Goal: Communication & Community: Answer question/provide support

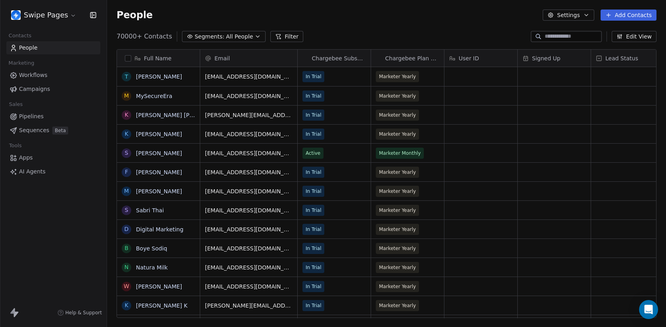
scroll to position [288, 559]
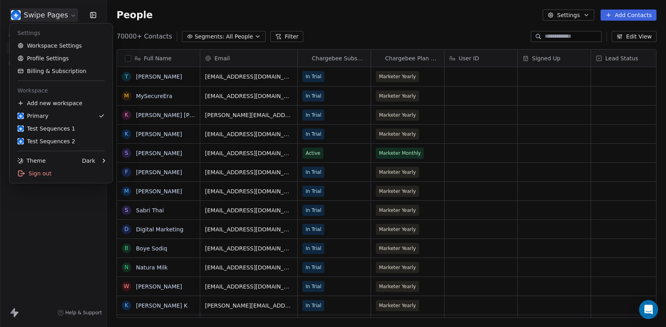
click at [51, 11] on html "Swipe Pages Contacts People Marketing Workflows Campaigns Sales Pipelines Seque…" at bounding box center [333, 163] width 666 height 327
click at [55, 130] on div "Test Sequences 1" at bounding box center [46, 129] width 58 height 8
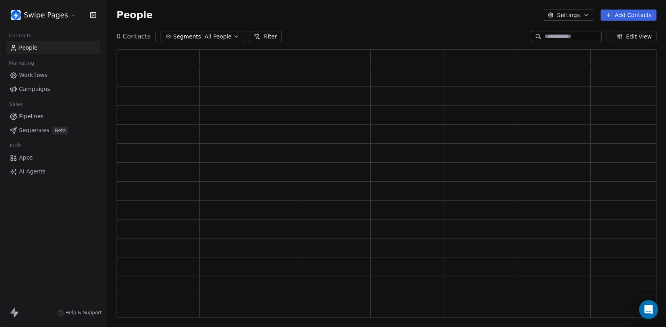
scroll to position [269, 540]
click at [49, 134] on link "Sequences Beta" at bounding box center [53, 130] width 94 height 13
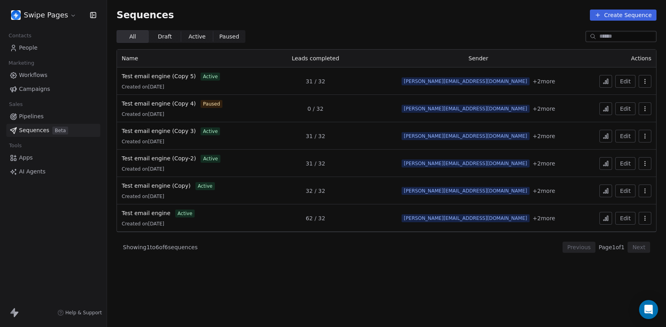
click at [650, 77] on button "button" at bounding box center [645, 81] width 13 height 13
click at [613, 109] on icon "Suggestions" at bounding box center [612, 111] width 4 height 4
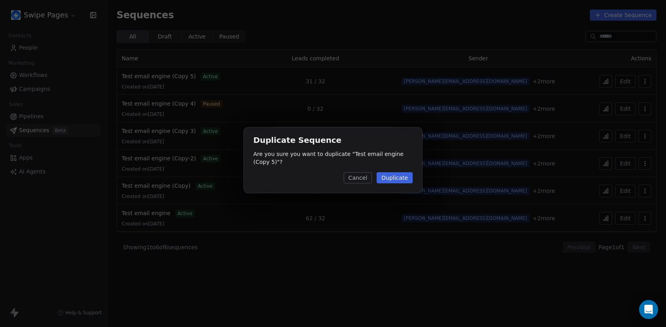
click at [402, 175] on button "Duplicate" at bounding box center [395, 177] width 36 height 11
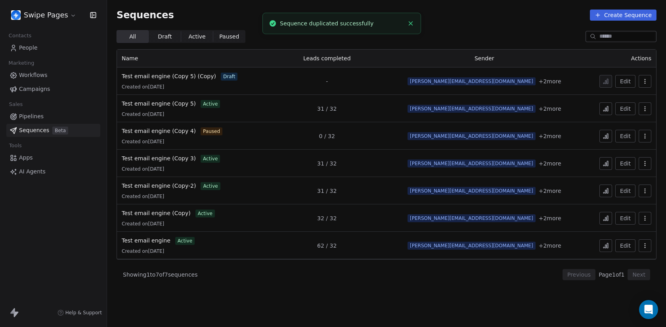
click at [643, 80] on icon "button" at bounding box center [645, 81] width 6 height 6
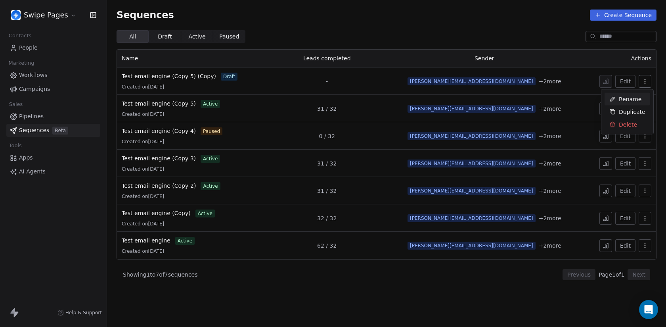
click at [624, 95] on span "Rename" at bounding box center [630, 99] width 23 height 8
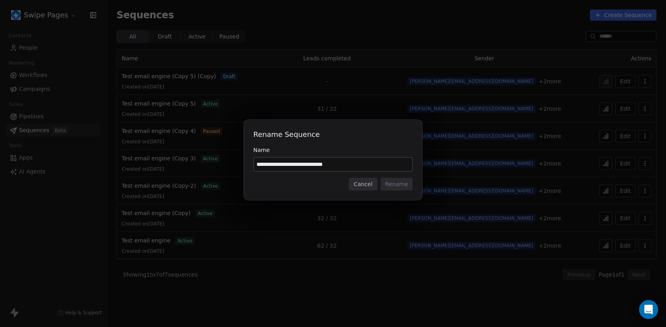
click at [323, 164] on input "**********" at bounding box center [333, 163] width 159 height 13
drag, startPoint x: 325, startPoint y: 165, endPoint x: 370, endPoint y: 163, distance: 44.8
click at [370, 163] on input "**********" at bounding box center [333, 163] width 159 height 13
type input "**********"
click at [393, 188] on button "Rename" at bounding box center [397, 184] width 32 height 13
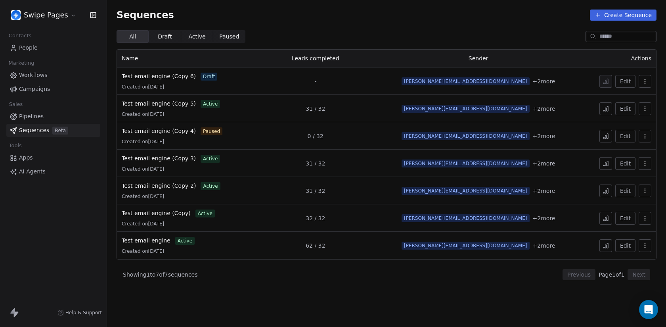
click at [646, 78] on icon "button" at bounding box center [645, 81] width 6 height 6
click at [320, 81] on html "Swipe Pages Contacts People Marketing Workflows Campaigns Sales Pipelines Seque…" at bounding box center [333, 163] width 666 height 327
click at [145, 76] on span "Test email engine (Copy 6)" at bounding box center [159, 76] width 74 height 6
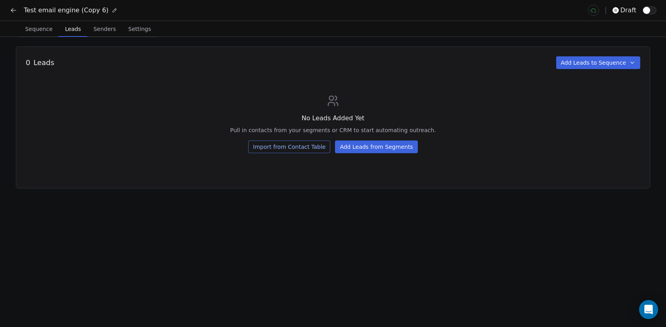
click at [73, 29] on span "Leads" at bounding box center [73, 28] width 22 height 11
click at [601, 64] on button "Add Leads to Sequence" at bounding box center [598, 62] width 84 height 13
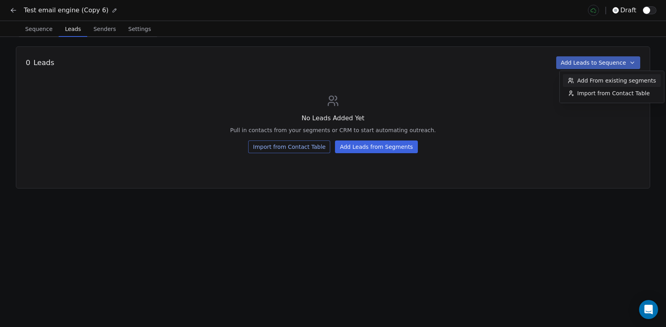
click at [590, 79] on span "Add From existing segments" at bounding box center [617, 81] width 79 height 8
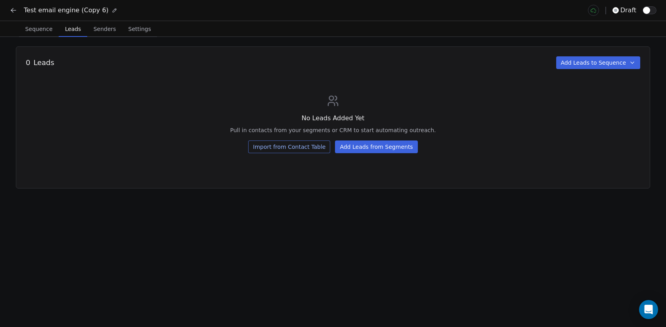
click at [590, 79] on div at bounding box center [333, 163] width 666 height 327
click at [589, 70] on div "0 Leads Add Leads to Sequence No Leads Added Yet Pull in contacts from your seg…" at bounding box center [333, 117] width 635 height 142
click at [589, 64] on button "Add Leads to Sequence" at bounding box center [598, 62] width 84 height 13
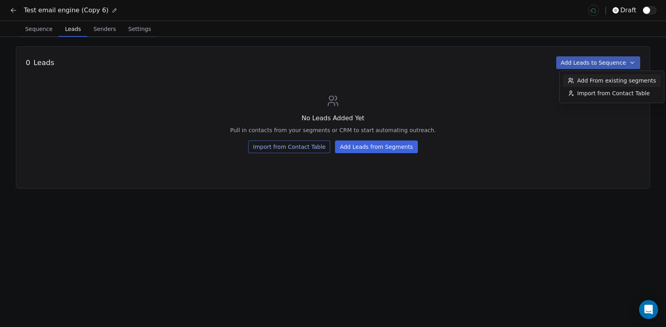
click at [596, 82] on span "Add From existing segments" at bounding box center [617, 81] width 79 height 8
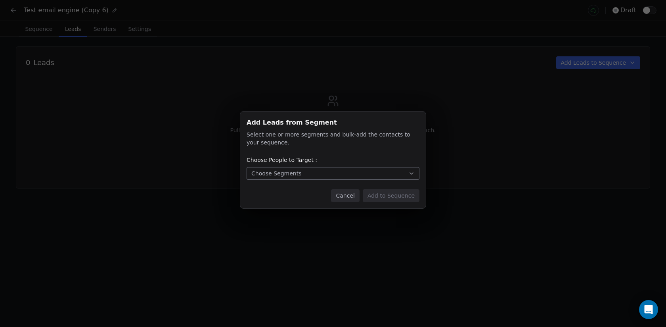
click at [317, 176] on button "Choose Segments" at bounding box center [333, 173] width 173 height 13
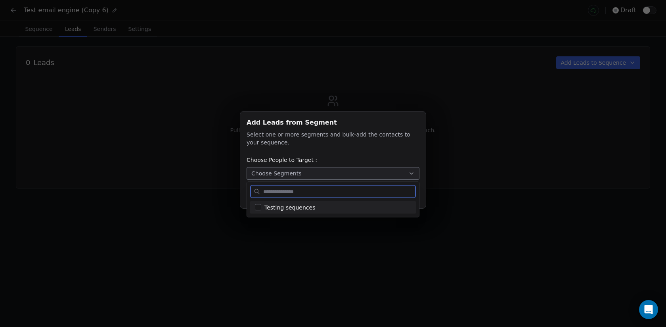
click at [302, 203] on span "Testing sequences" at bounding box center [290, 207] width 51 height 8
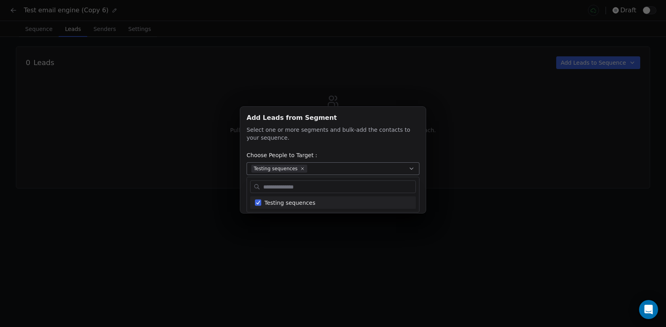
click at [534, 114] on div "Add Leads from Segment Add Leads from Segment Select one or more segments and b…" at bounding box center [333, 163] width 666 height 138
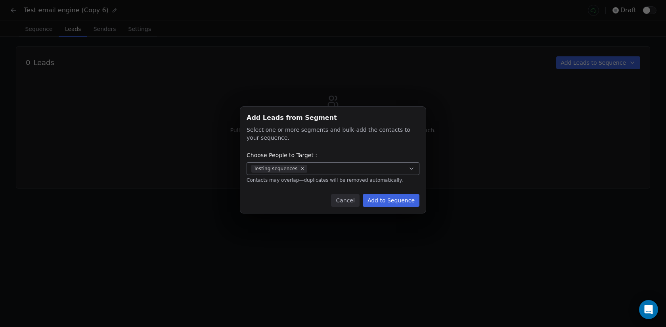
click at [414, 201] on button "Add to Sequence" at bounding box center [391, 200] width 57 height 13
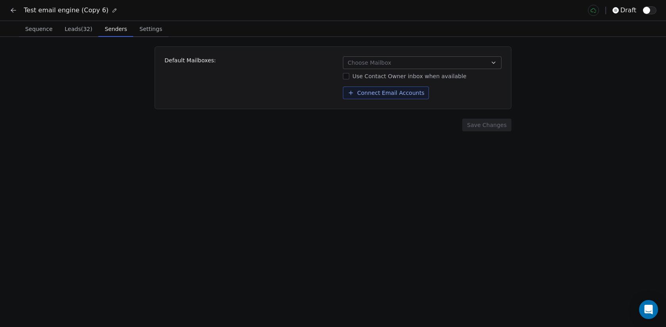
click at [113, 28] on span "Senders" at bounding box center [116, 28] width 29 height 11
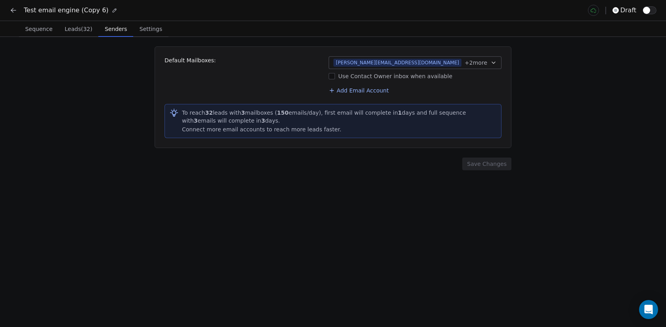
click at [150, 30] on span "Settings" at bounding box center [150, 28] width 29 height 11
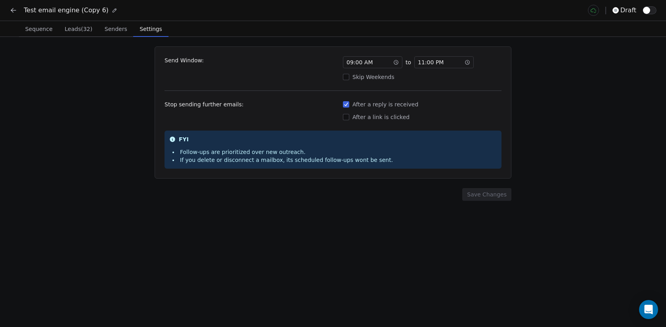
click at [466, 61] on icon at bounding box center [468, 62] width 6 height 6
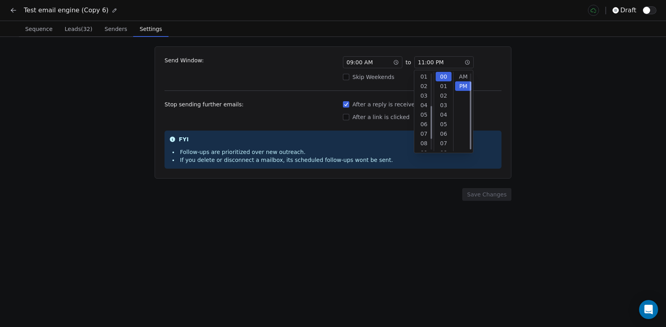
scroll to position [10, 0]
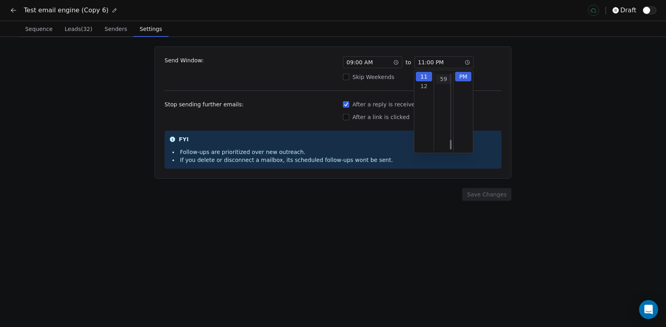
click at [445, 77] on div "59" at bounding box center [444, 79] width 16 height 10
click at [495, 77] on div "Skip Weekends" at bounding box center [422, 77] width 159 height 8
click at [349, 77] on button "Skip Weekends" at bounding box center [346, 77] width 6 height 8
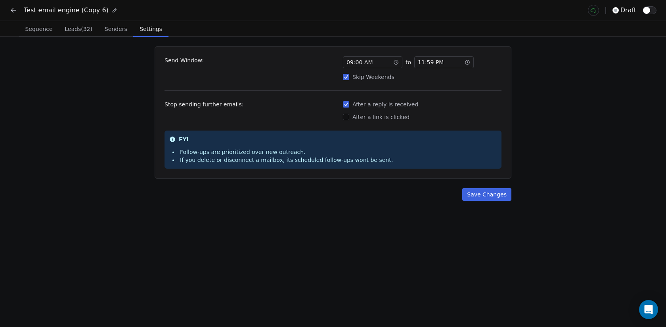
click at [396, 61] on icon at bounding box center [396, 62] width 1 height 2
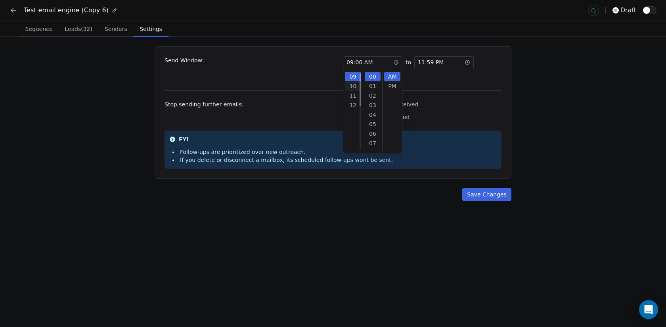
scroll to position [0, 0]
click at [353, 77] on div "01" at bounding box center [353, 77] width 16 height 10
click at [352, 80] on div "12" at bounding box center [353, 77] width 16 height 10
click at [428, 81] on div "Send Window: 12 : 00 AM to 11 : 59 PM Skip Weekends Stop sending further emails…" at bounding box center [333, 112] width 357 height 132
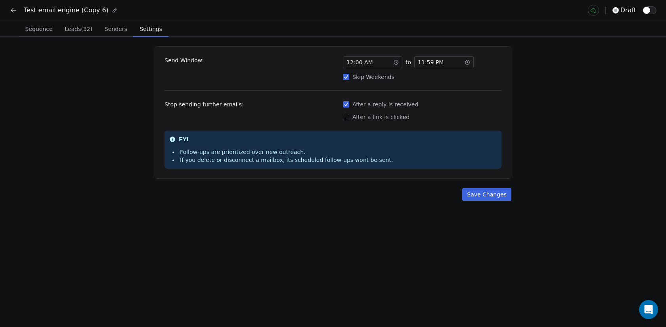
click at [346, 77] on button "Skip Weekends" at bounding box center [346, 77] width 6 height 8
click at [495, 197] on button "Save Changes" at bounding box center [486, 194] width 49 height 13
click at [649, 13] on button "button" at bounding box center [650, 10] width 14 height 8
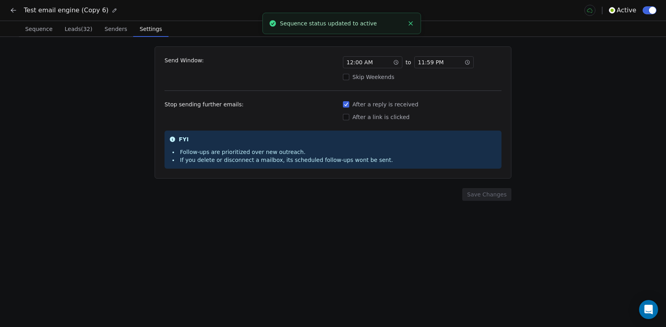
click at [39, 29] on span "Sequence" at bounding box center [39, 28] width 34 height 11
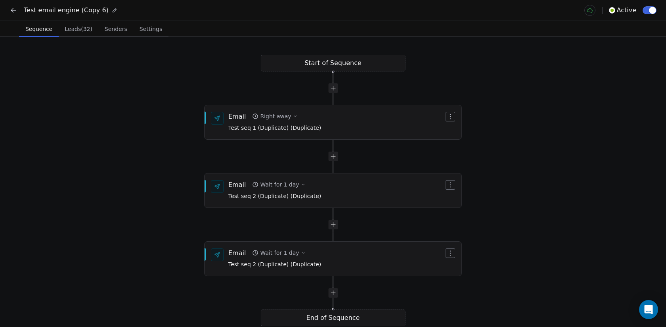
click at [14, 11] on icon at bounding box center [14, 10] width 8 height 8
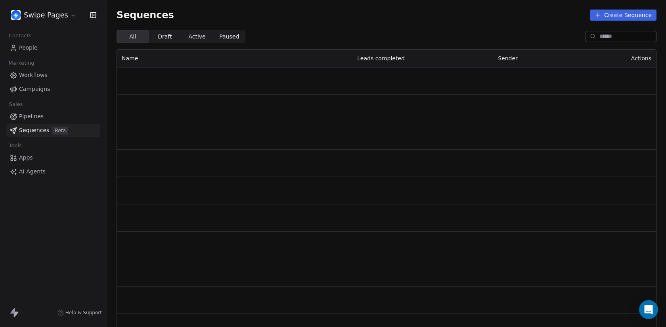
click at [40, 44] on link "People" at bounding box center [53, 47] width 94 height 13
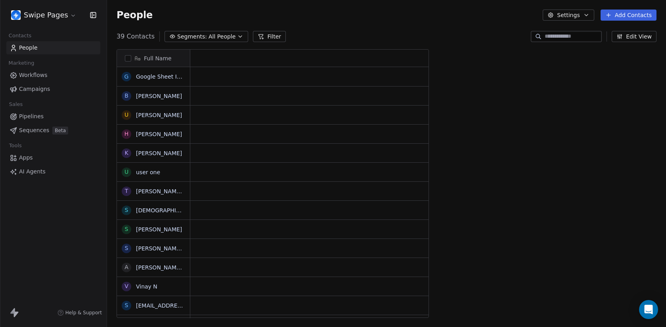
scroll to position [288, 559]
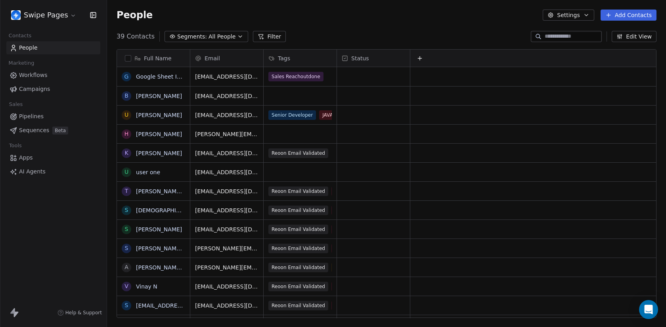
click at [564, 37] on input at bounding box center [573, 37] width 56 height 8
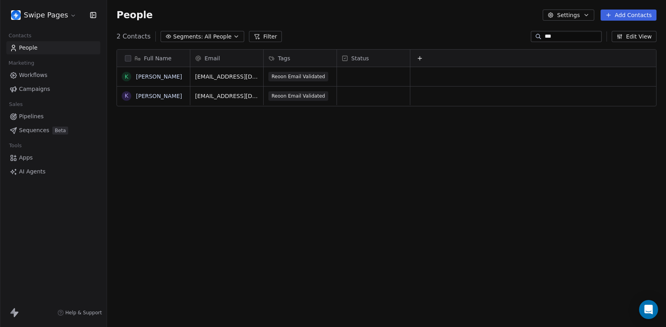
click at [558, 35] on input "***" at bounding box center [573, 37] width 56 height 8
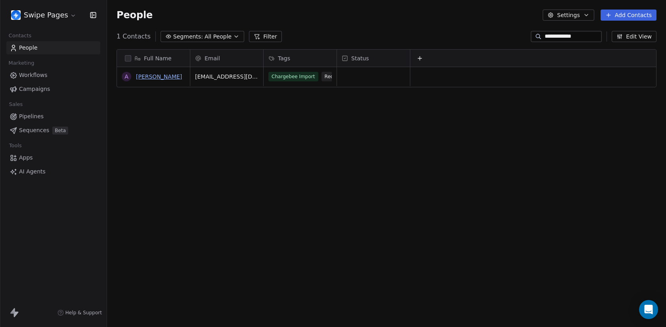
type input "**********"
click at [168, 74] on link "[PERSON_NAME]" at bounding box center [159, 76] width 46 height 6
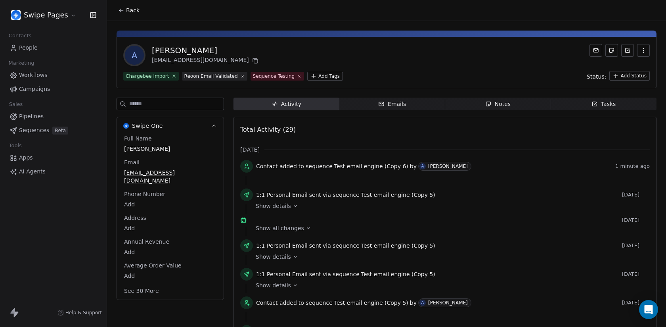
click at [391, 104] on div "Emails" at bounding box center [392, 104] width 28 height 8
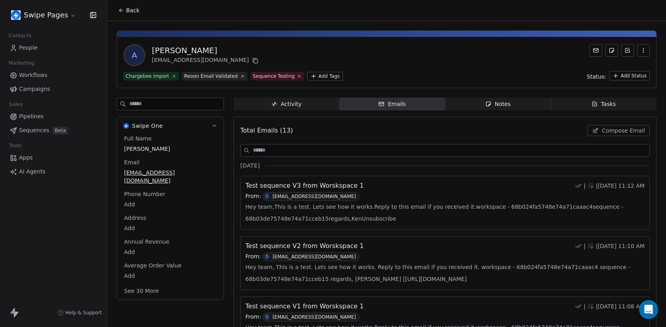
click at [609, 132] on span "Compose Email" at bounding box center [623, 131] width 43 height 8
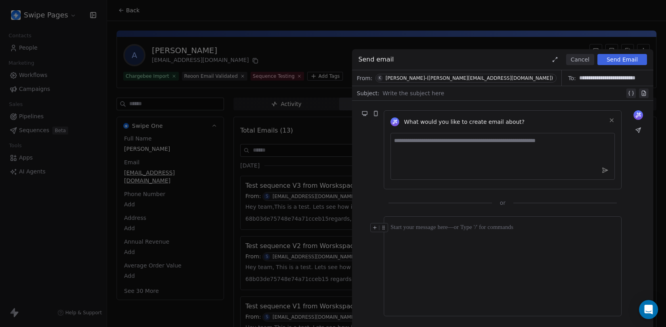
click at [385, 98] on div "Write the subject here" at bounding box center [509, 93] width 253 height 13
copy div "**********"
click at [386, 272] on div at bounding box center [503, 266] width 238 height 100
click at [427, 258] on div at bounding box center [503, 266] width 224 height 86
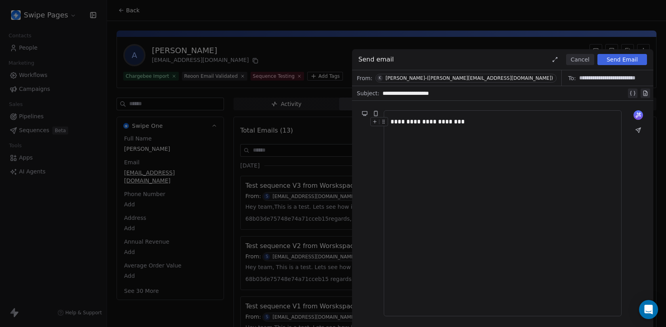
click at [631, 63] on button "Send Email" at bounding box center [623, 59] width 50 height 11
